Goal: Task Accomplishment & Management: Complete application form

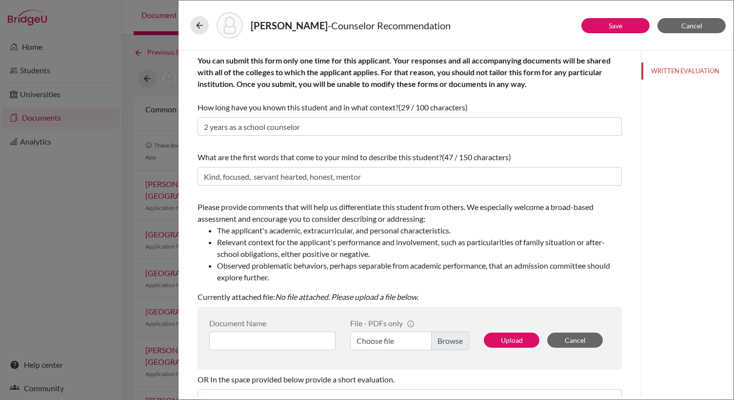
scroll to position [55, 0]
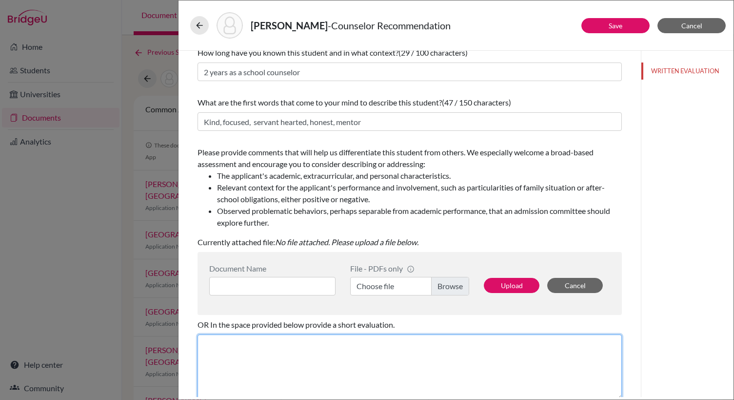
click at [304, 375] on textarea at bounding box center [410, 366] width 425 height 65
paste textarea "t is my honor to recommend [Student’s Name] for admission to your university. H…"
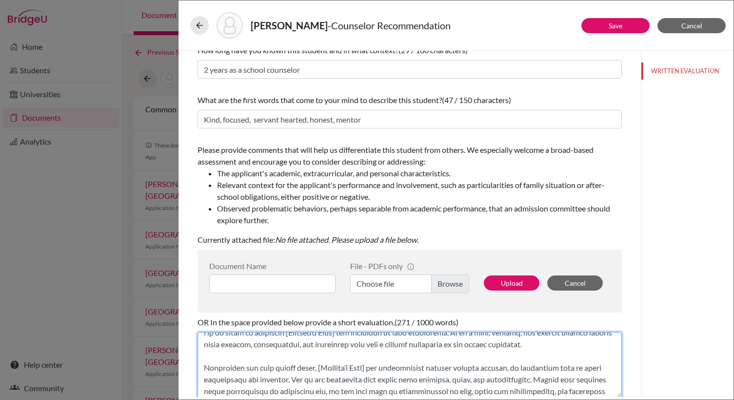
scroll to position [0, 0]
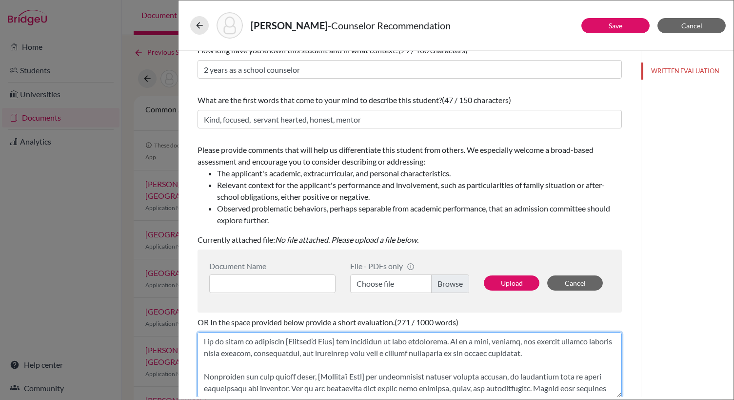
click at [202, 339] on textarea at bounding box center [410, 364] width 425 height 65
drag, startPoint x: 303, startPoint y: 342, endPoint x: 362, endPoint y: 340, distance: 58.6
click at [362, 340] on textarea at bounding box center [410, 364] width 425 height 65
drag, startPoint x: 321, startPoint y: 342, endPoint x: 421, endPoint y: 338, distance: 100.6
click at [421, 338] on textarea at bounding box center [410, 364] width 425 height 65
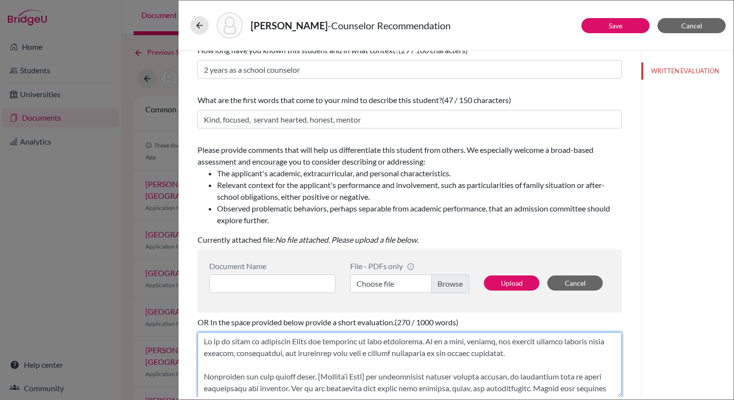
drag, startPoint x: 429, startPoint y: 341, endPoint x: 322, endPoint y: 342, distance: 106.9
click at [322, 342] on textarea at bounding box center [410, 364] width 425 height 65
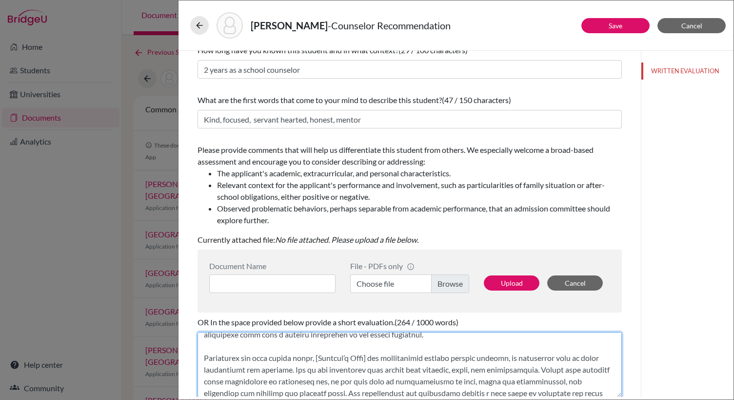
scroll to position [19, 0]
drag, startPoint x: 319, startPoint y: 358, endPoint x: 378, endPoint y: 360, distance: 59.1
click at [378, 360] on textarea at bounding box center [410, 364] width 425 height 65
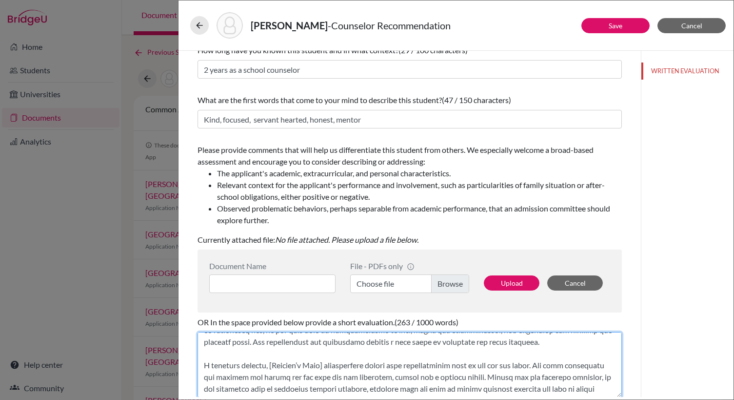
scroll to position [90, 0]
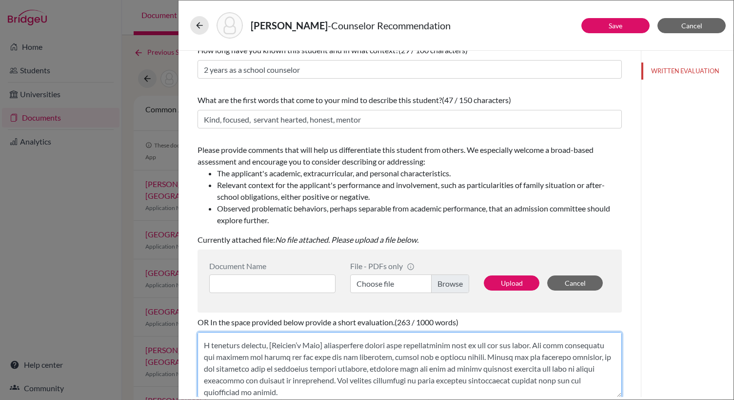
drag, startPoint x: 268, startPoint y: 356, endPoint x: 327, endPoint y: 356, distance: 59.0
click at [327, 356] on textarea at bounding box center [410, 364] width 425 height 65
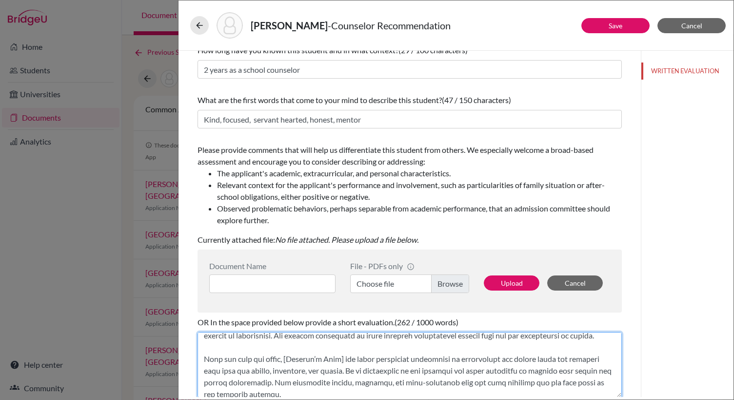
scroll to position [133, 0]
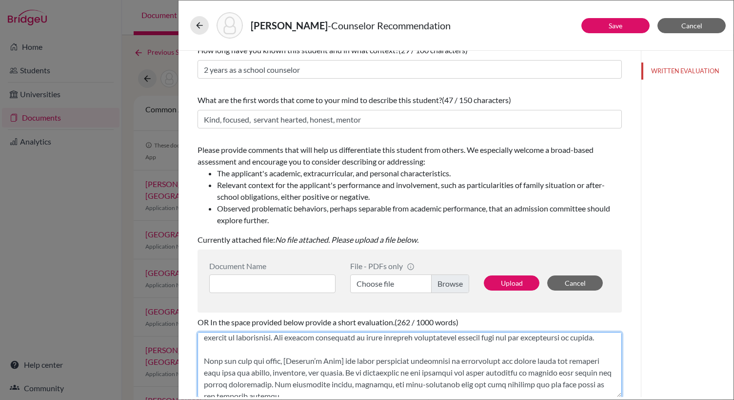
drag, startPoint x: 287, startPoint y: 384, endPoint x: 346, endPoint y: 385, distance: 58.6
click at [346, 385] on textarea at bounding box center [410, 364] width 425 height 65
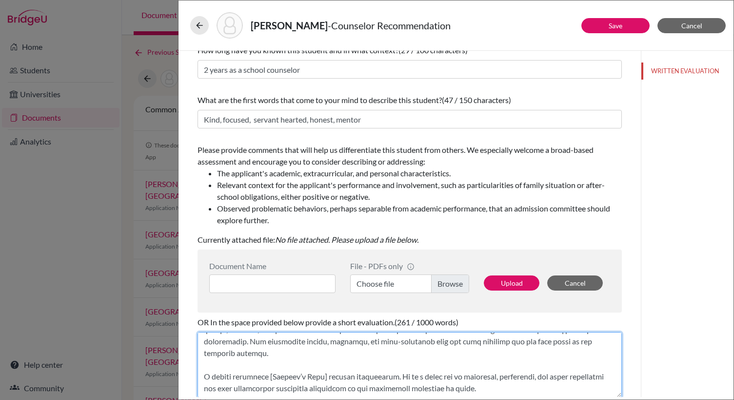
scroll to position [199, 0]
drag, startPoint x: 272, startPoint y: 376, endPoint x: 332, endPoint y: 377, distance: 60.0
click at [332, 377] on textarea at bounding box center [410, 364] width 425 height 65
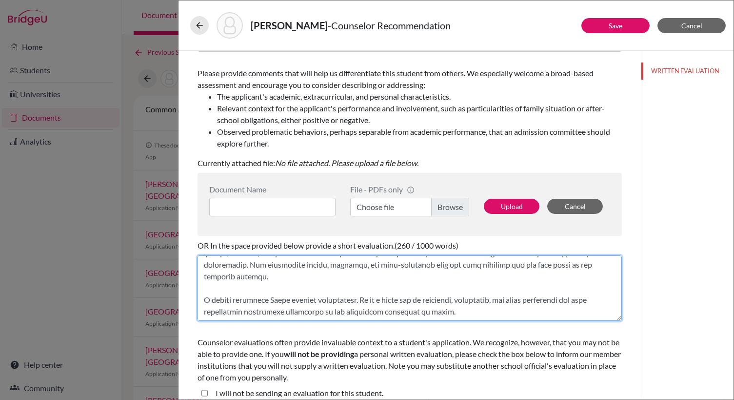
scroll to position [143, 0]
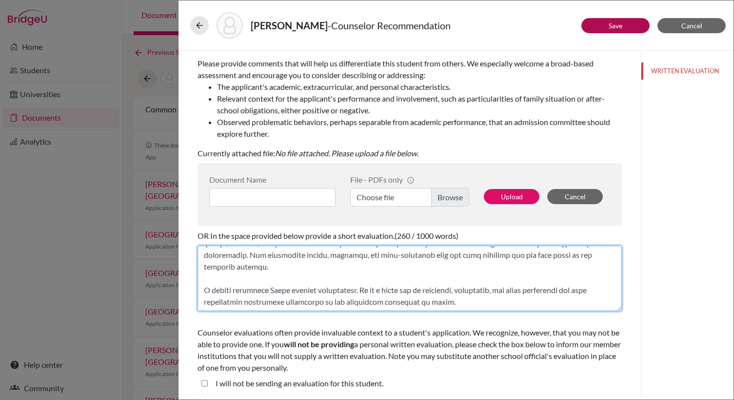
type textarea "It is my honor to recommend Isaac. He is a kind, focused, and servant-hearted s…"
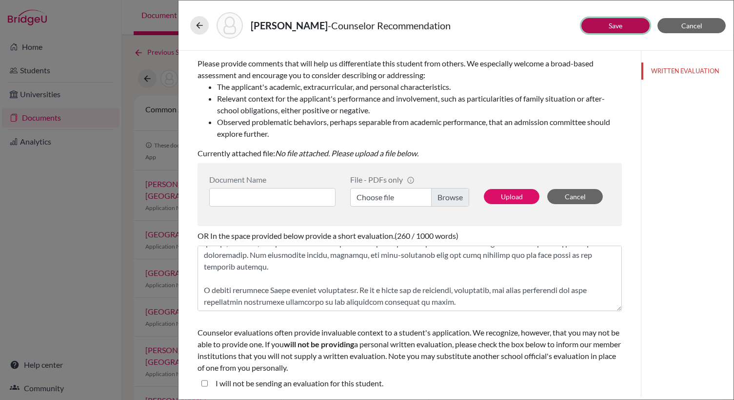
click at [624, 27] on button "Save" at bounding box center [616, 25] width 68 height 15
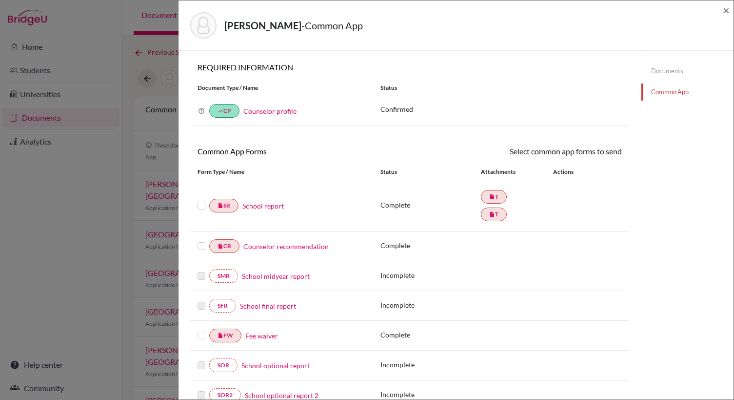
click at [200, 200] on label at bounding box center [202, 200] width 8 height 0
click at [0, 0] on input "checkbox" at bounding box center [0, 0] width 0 height 0
click at [204, 241] on label at bounding box center [202, 241] width 8 height 0
click at [0, 0] on input "checkbox" at bounding box center [0, 0] width 0 height 0
click at [599, 158] on link "Send" at bounding box center [602, 152] width 40 height 15
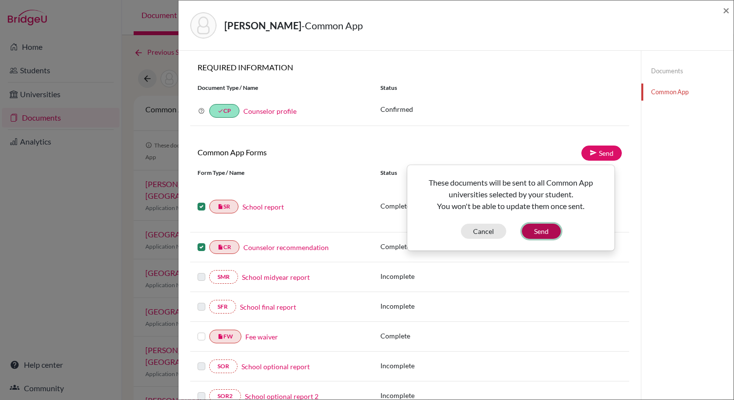
click at [544, 230] on button "Send" at bounding box center [541, 230] width 39 height 15
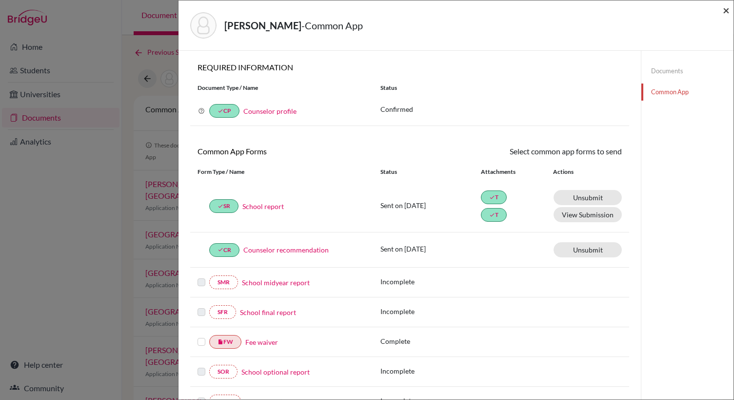
click at [725, 9] on span "×" at bounding box center [726, 10] width 7 height 14
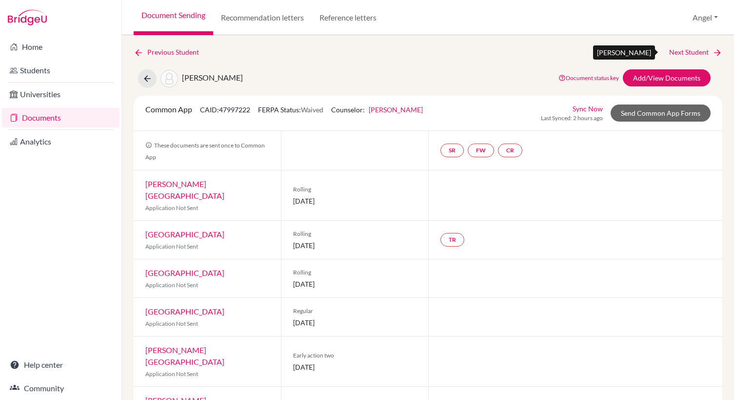
click at [689, 55] on link "Next Student" at bounding box center [695, 52] width 53 height 11
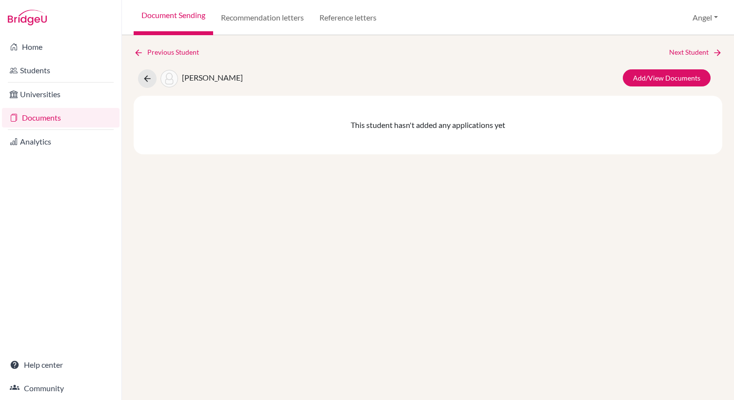
click at [42, 119] on link "Documents" at bounding box center [61, 118] width 118 height 20
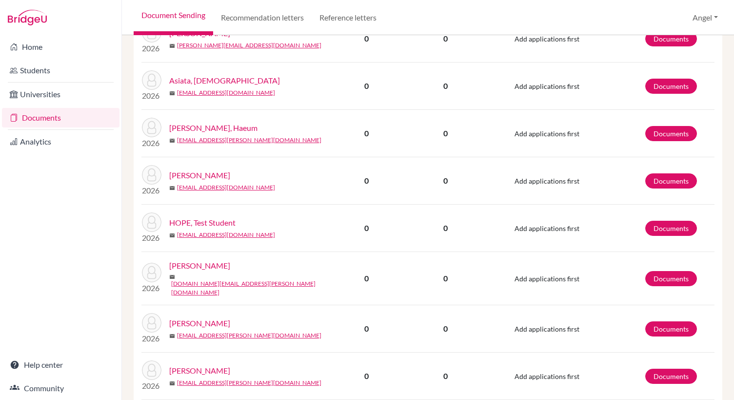
scroll to position [1236, 0]
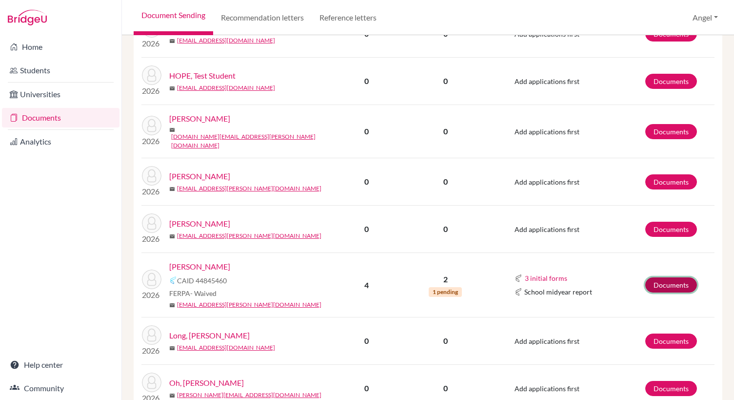
click at [664, 277] on link "Documents" at bounding box center [672, 284] width 52 height 15
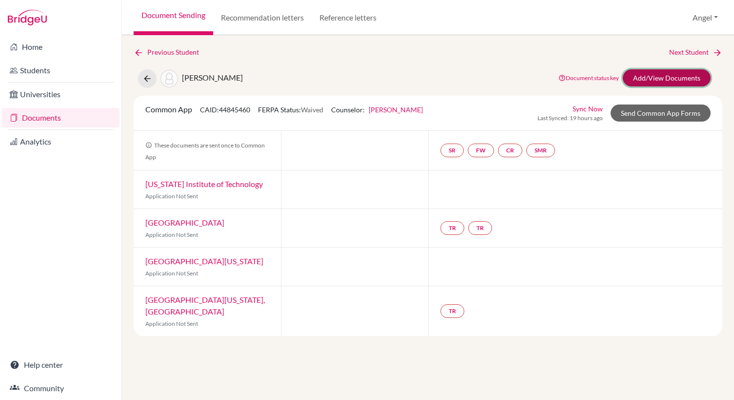
click at [652, 81] on link "Add/View Documents" at bounding box center [667, 77] width 88 height 17
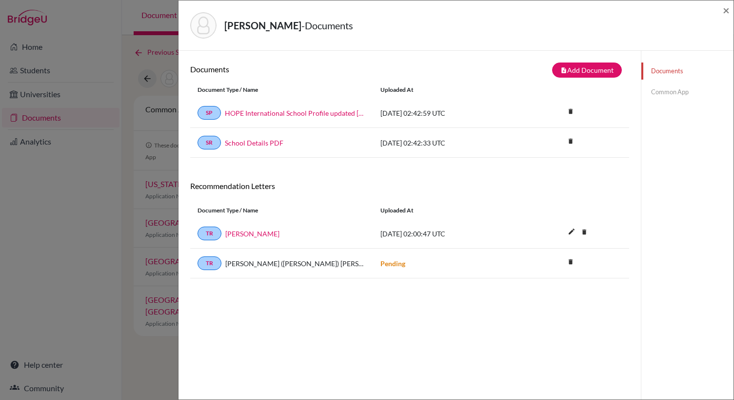
click at [654, 93] on link "Common App" at bounding box center [688, 91] width 92 height 17
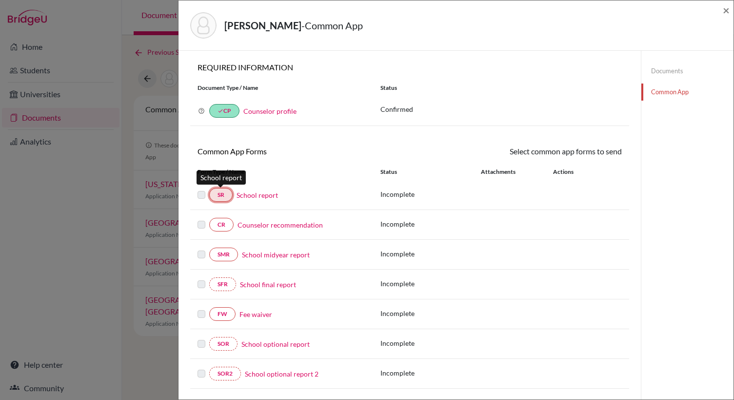
click at [221, 193] on link "SR" at bounding box center [220, 195] width 23 height 14
click at [249, 195] on link "School report" at bounding box center [257, 195] width 41 height 10
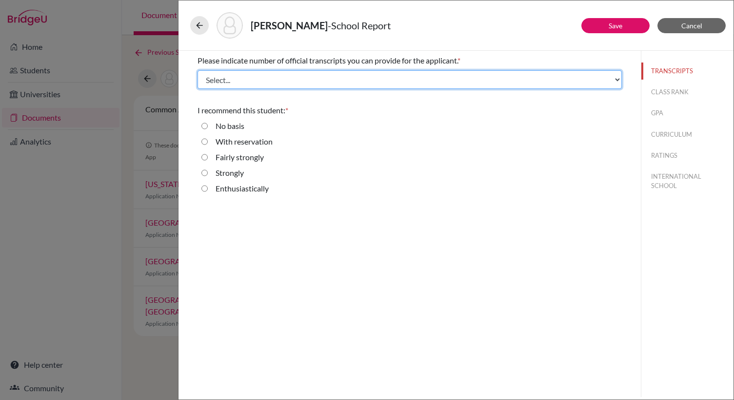
click at [285, 78] on select "Select... 1 2 3 4" at bounding box center [410, 79] width 425 height 19
select select "1"
click at [198, 70] on select "Select... 1 2 3 4" at bounding box center [410, 79] width 425 height 19
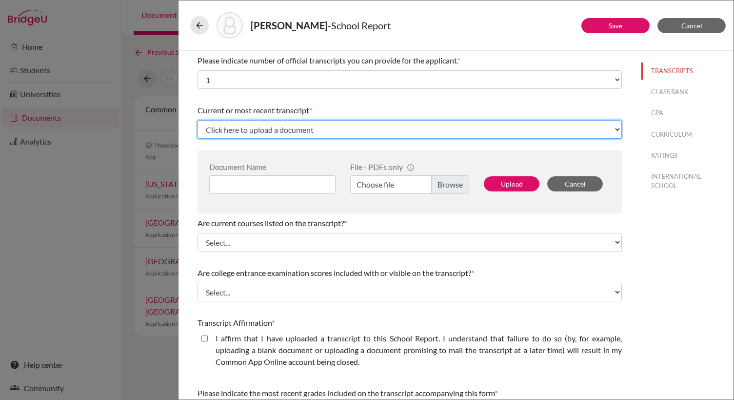
click at [246, 133] on select "Click here to upload a document Upload New File" at bounding box center [410, 129] width 425 height 19
select select "Upload New File"
click at [198, 120] on select "Click here to upload a document Upload New File" at bounding box center [410, 129] width 425 height 19
